Goal: Task Accomplishment & Management: Use online tool/utility

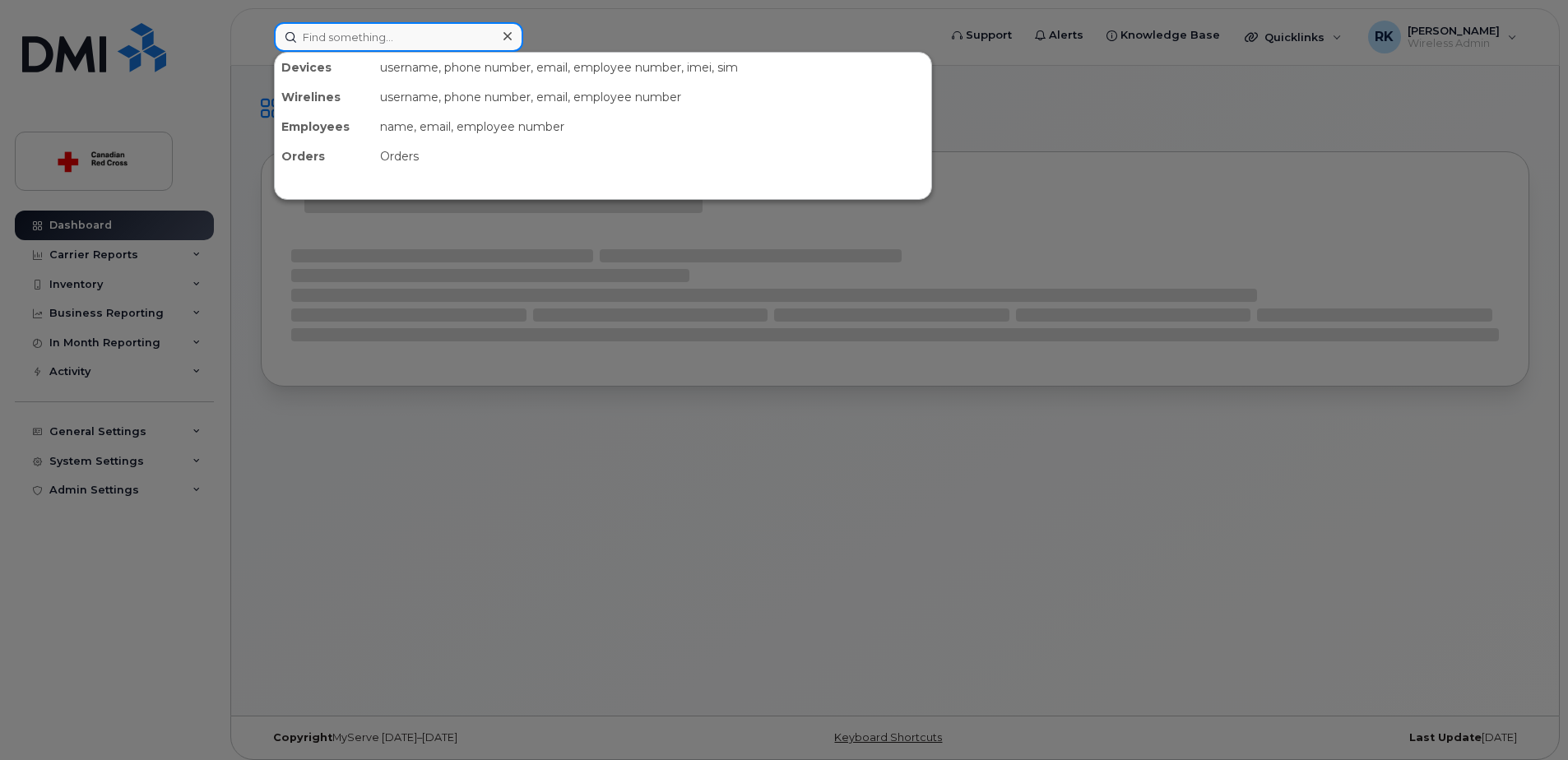
click at [379, 40] on input at bounding box center [399, 37] width 250 height 30
paste input "4164280524"
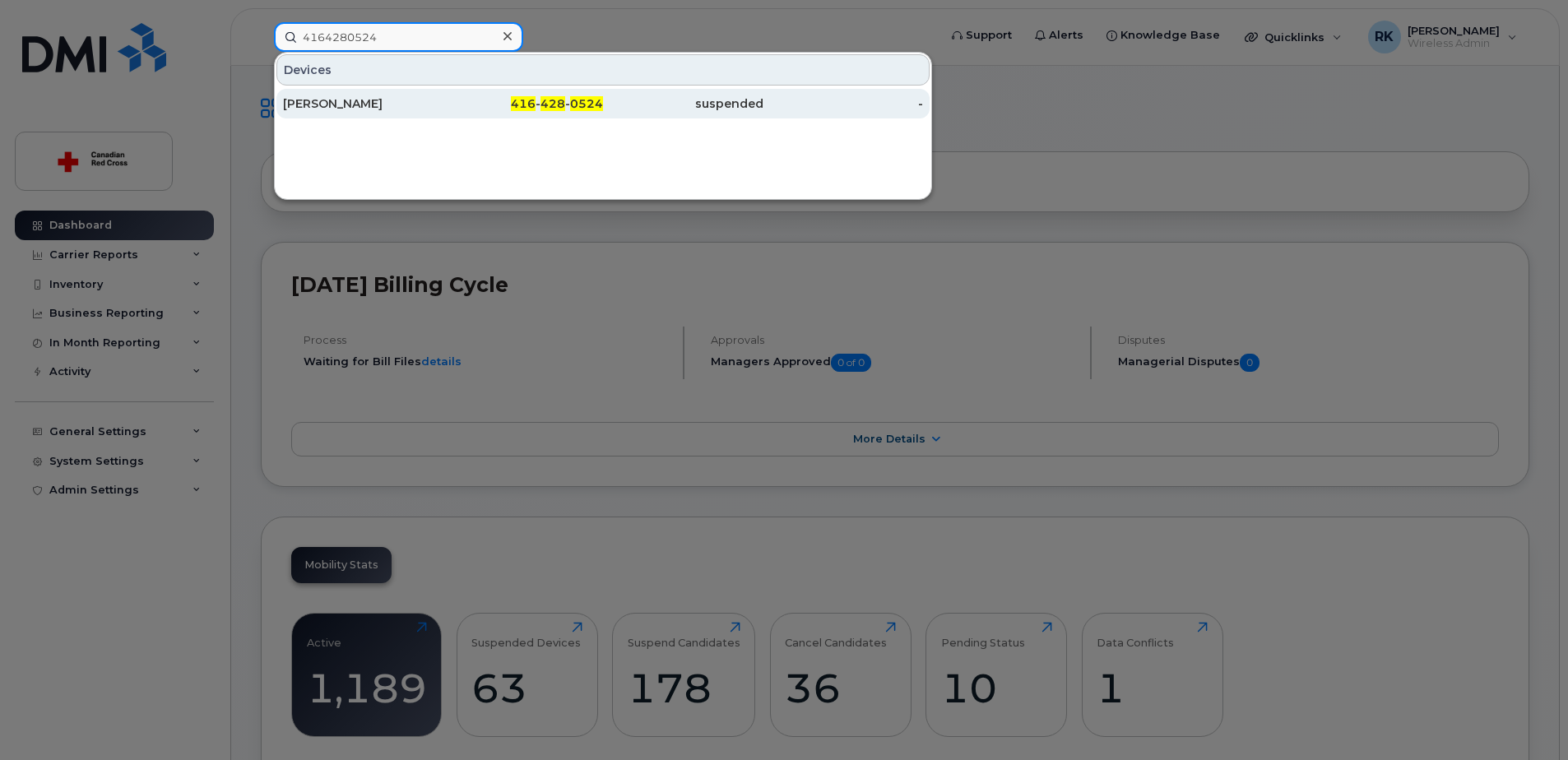
type input "4164280524"
click at [371, 101] on div "[PERSON_NAME]" at bounding box center [363, 103] width 160 height 17
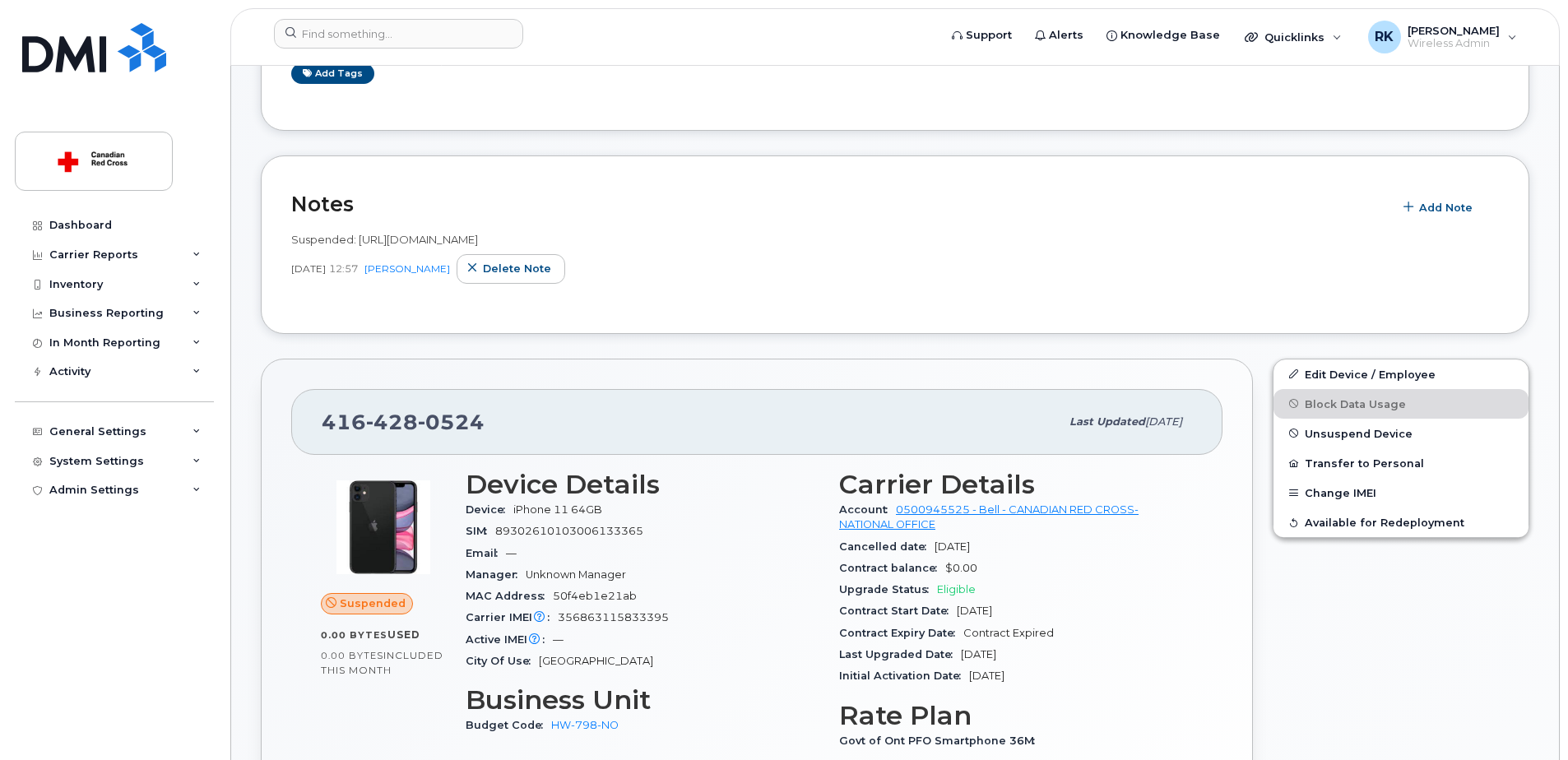
scroll to position [247, 0]
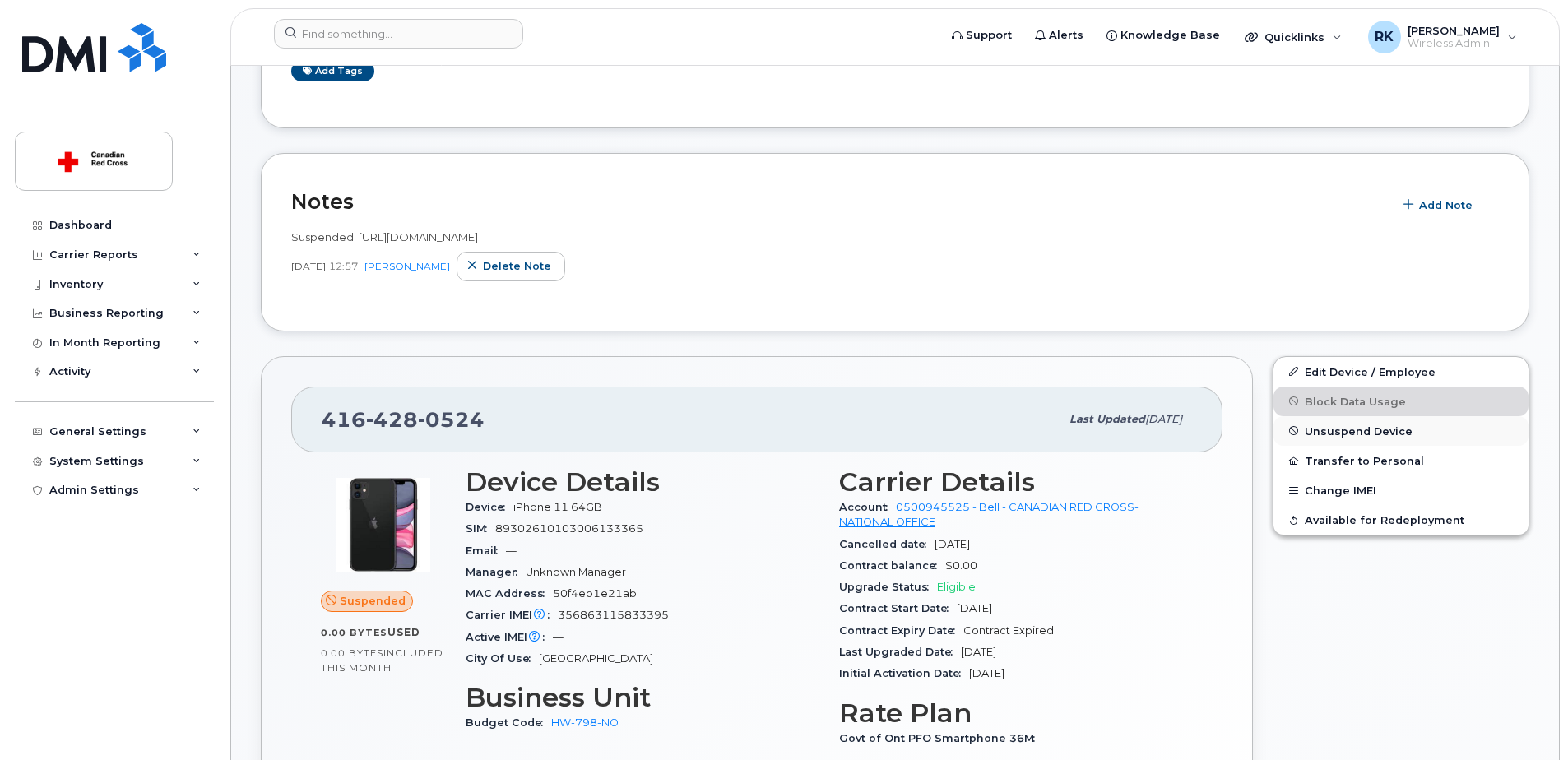
click at [1338, 428] on span "Unsuspend Device" at bounding box center [1358, 430] width 108 height 12
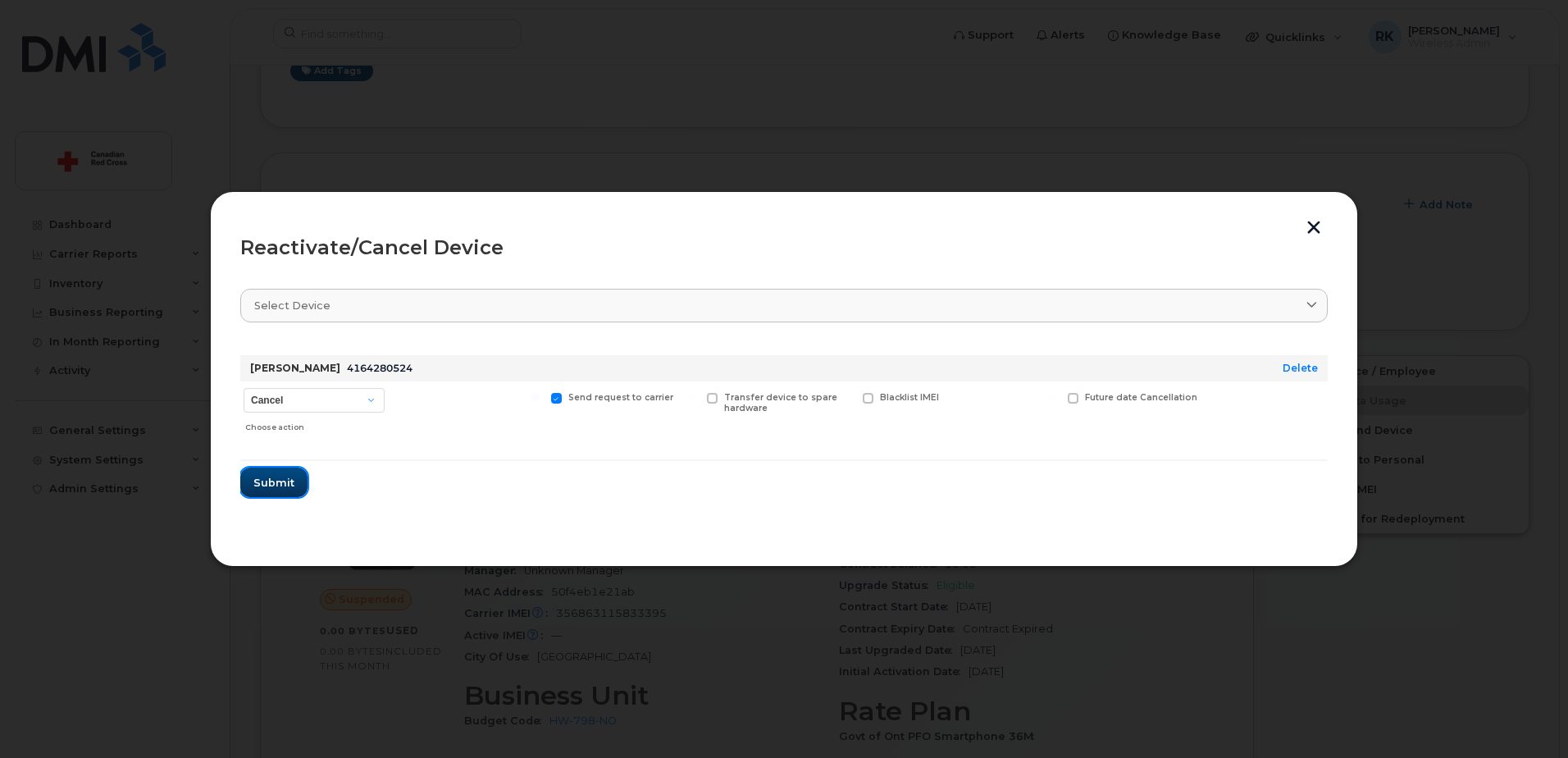
click at [267, 481] on span "Submit" at bounding box center [274, 482] width 41 height 16
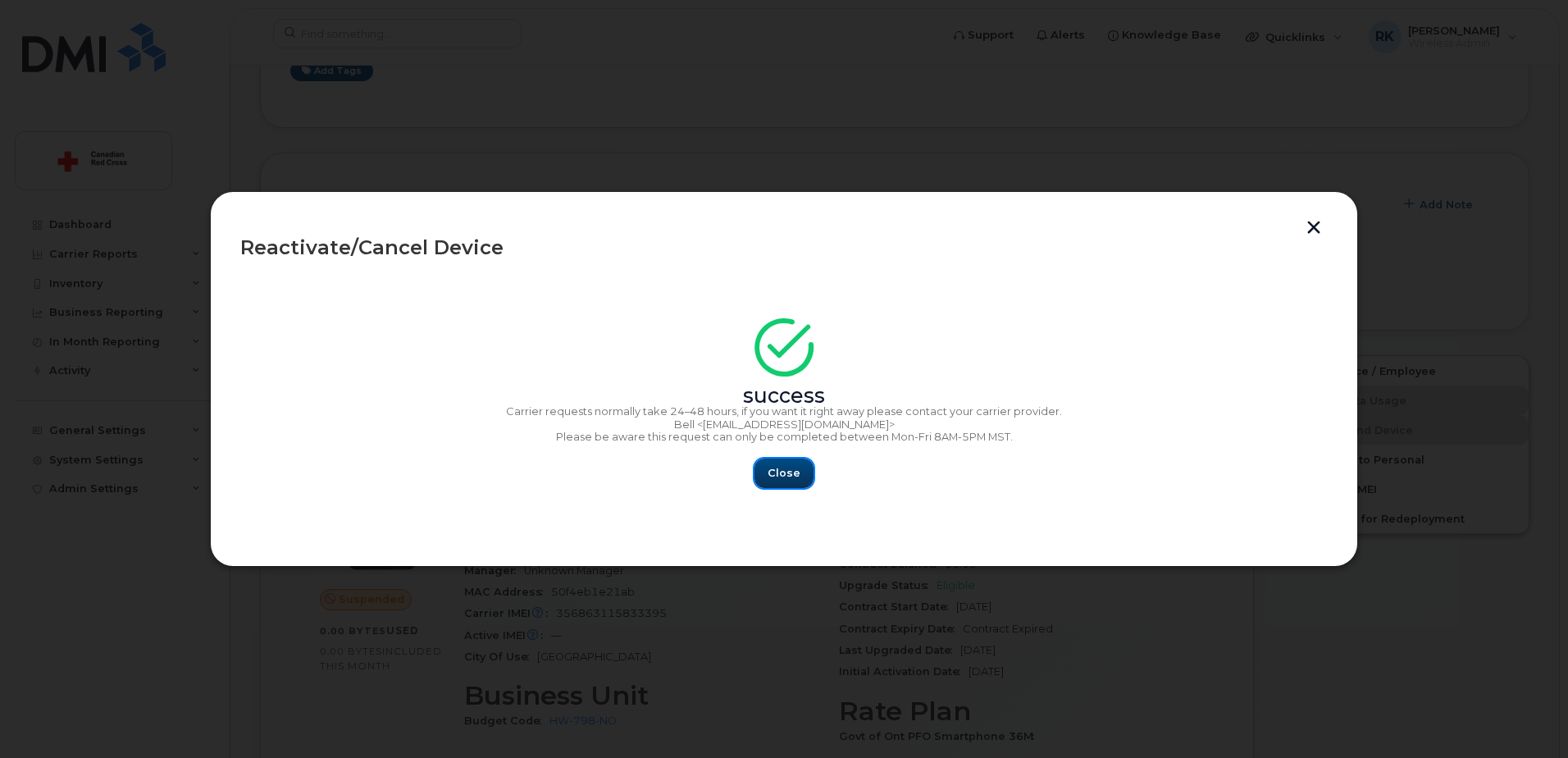
click at [791, 470] on span "Close" at bounding box center [784, 473] width 32 height 16
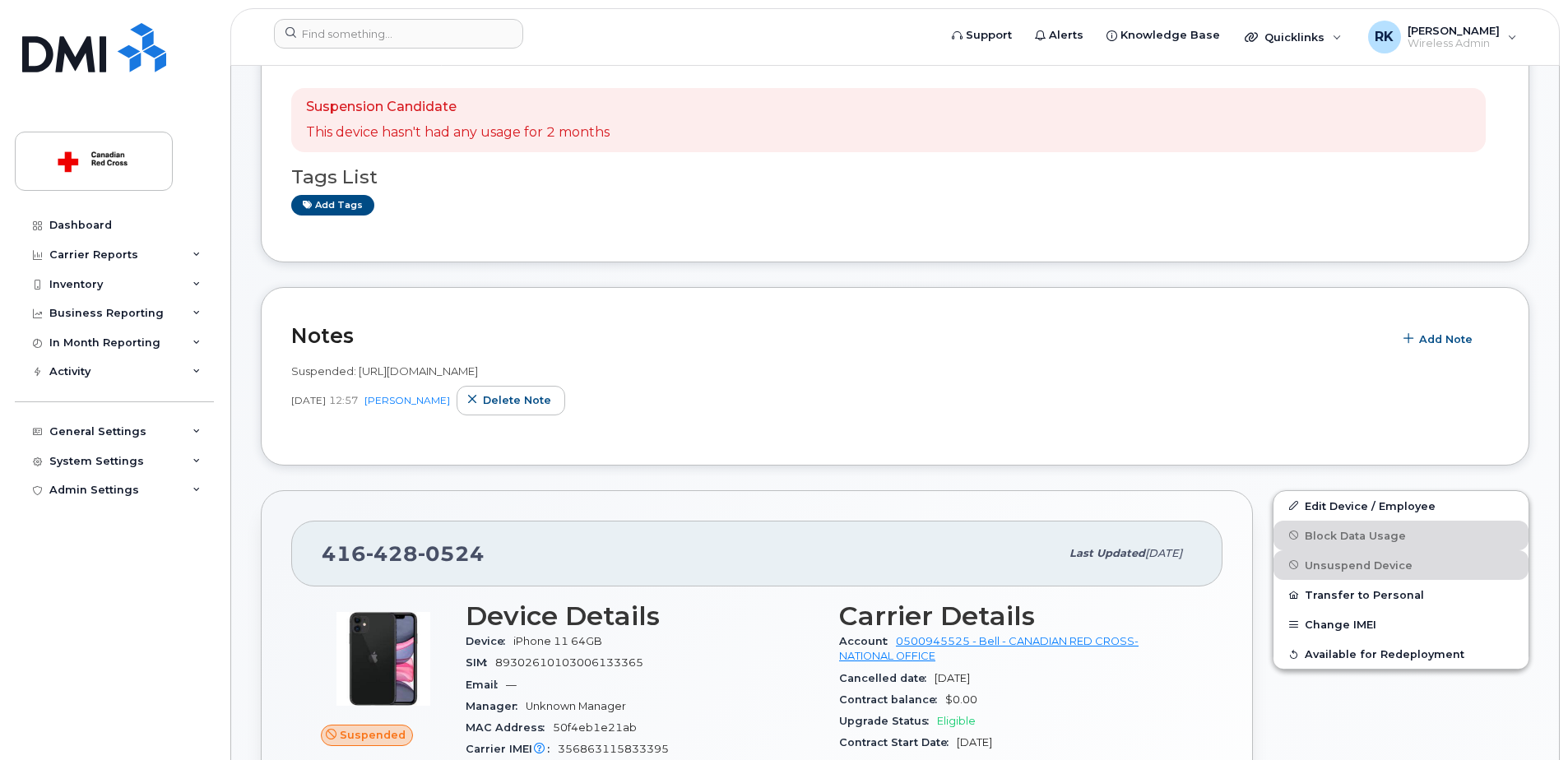
scroll to position [0, 0]
